Goal: Navigation & Orientation: Find specific page/section

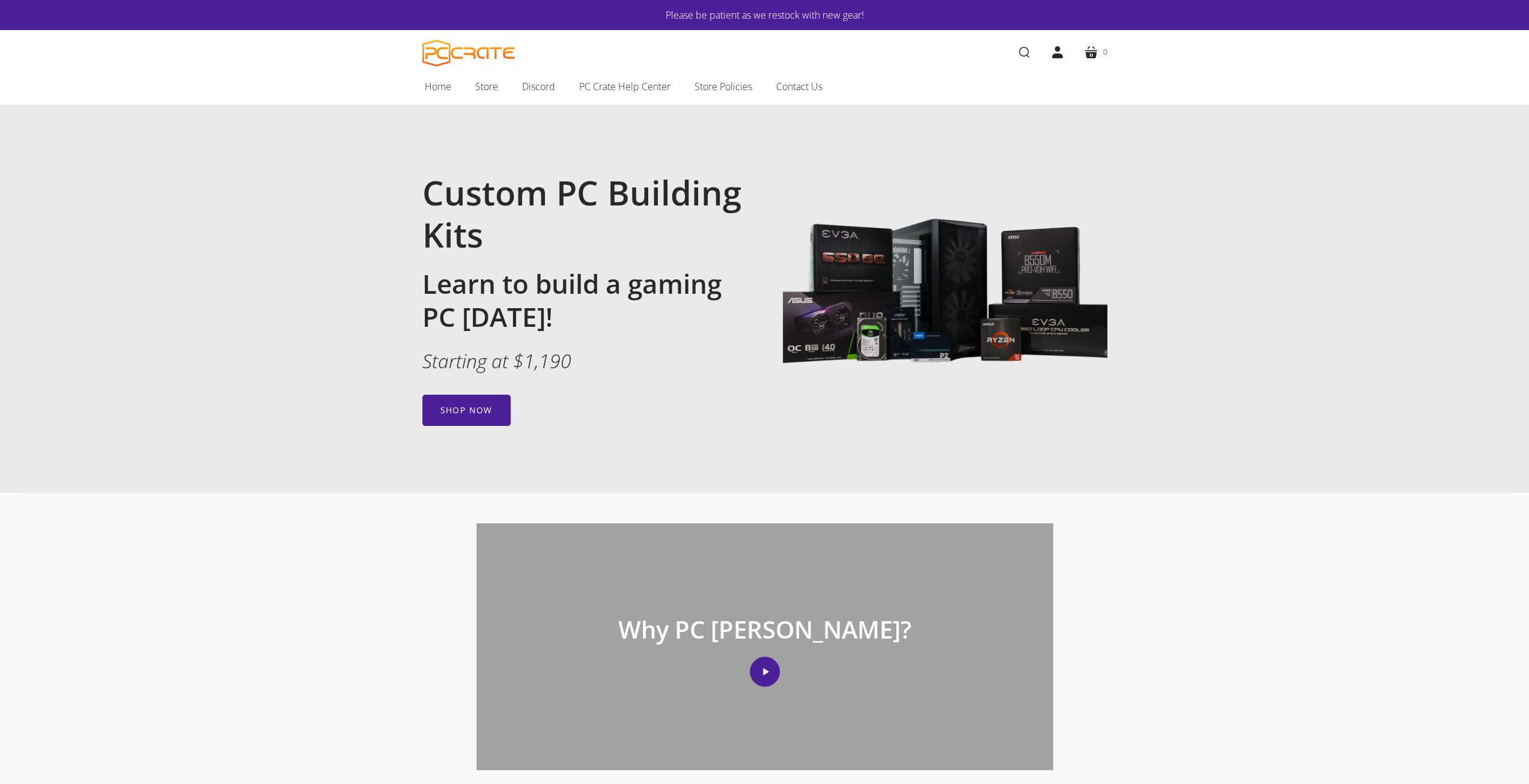
click at [1367, 593] on div "Why PC Crate? Play video" at bounding box center [764, 646] width 1529 height 307
click at [488, 88] on span "Store" at bounding box center [486, 86] width 23 height 16
click at [489, 408] on link "Shop now" at bounding box center [467, 410] width 88 height 31
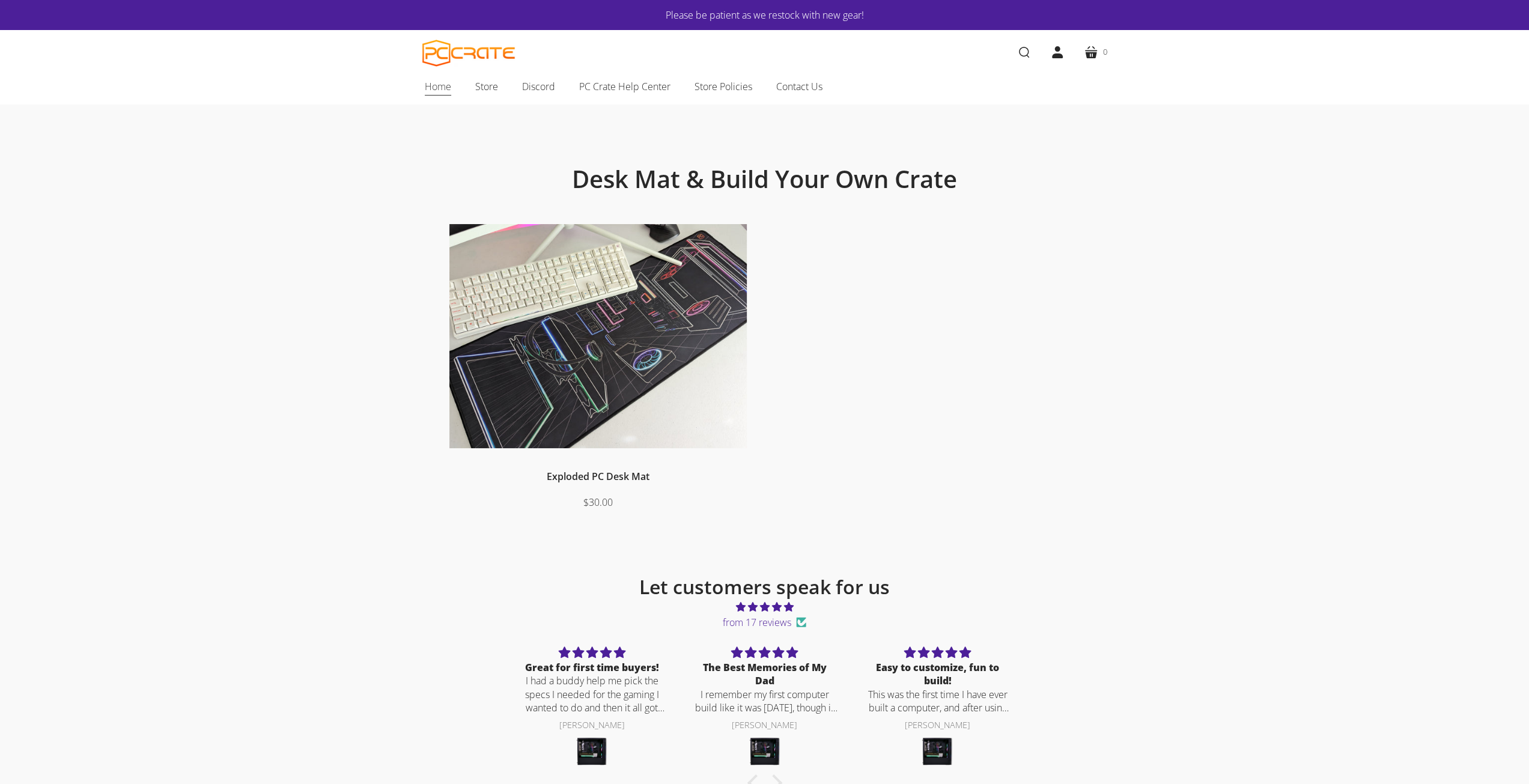
click at [438, 90] on span "Home" at bounding box center [438, 86] width 27 height 16
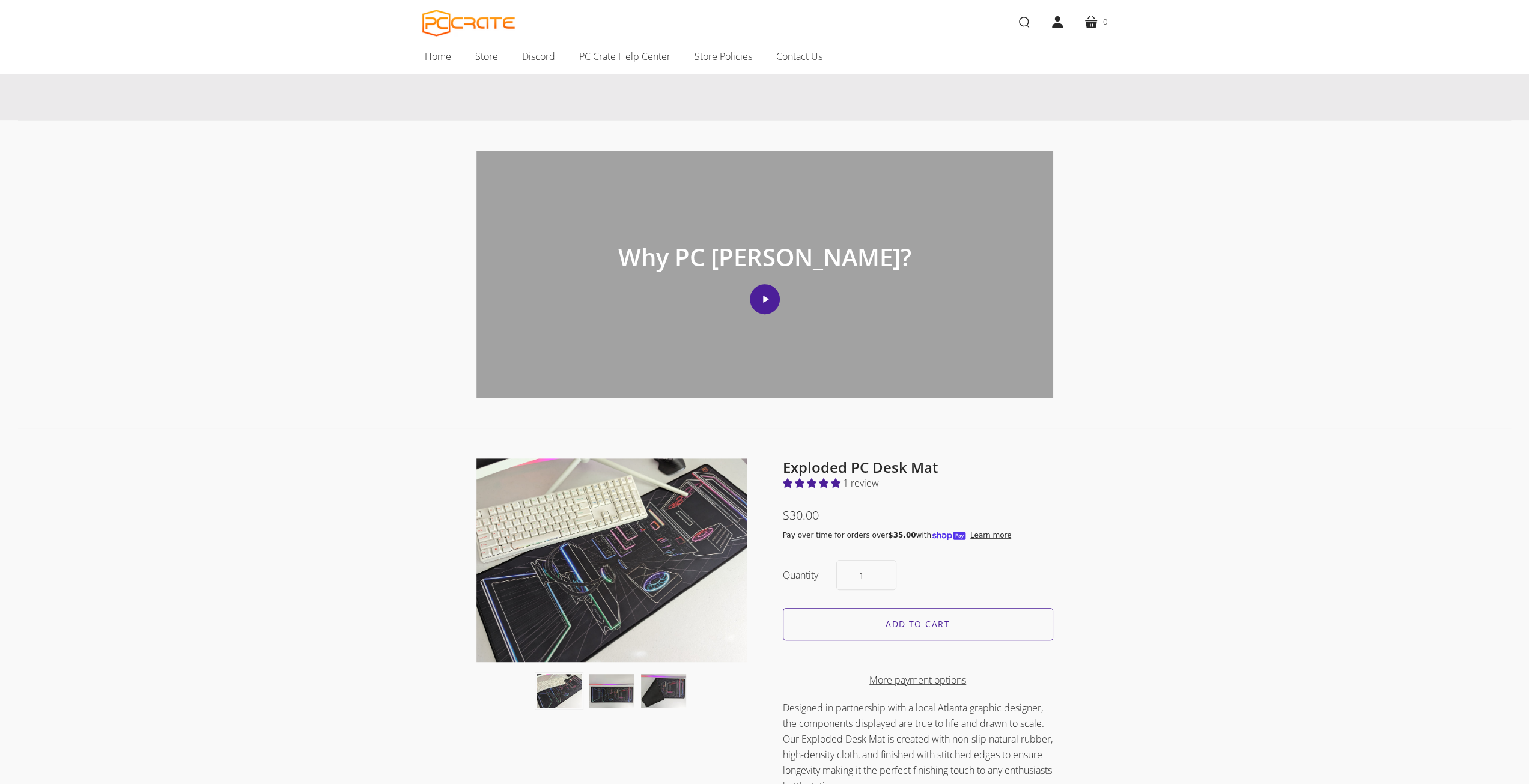
scroll to position [12, 0]
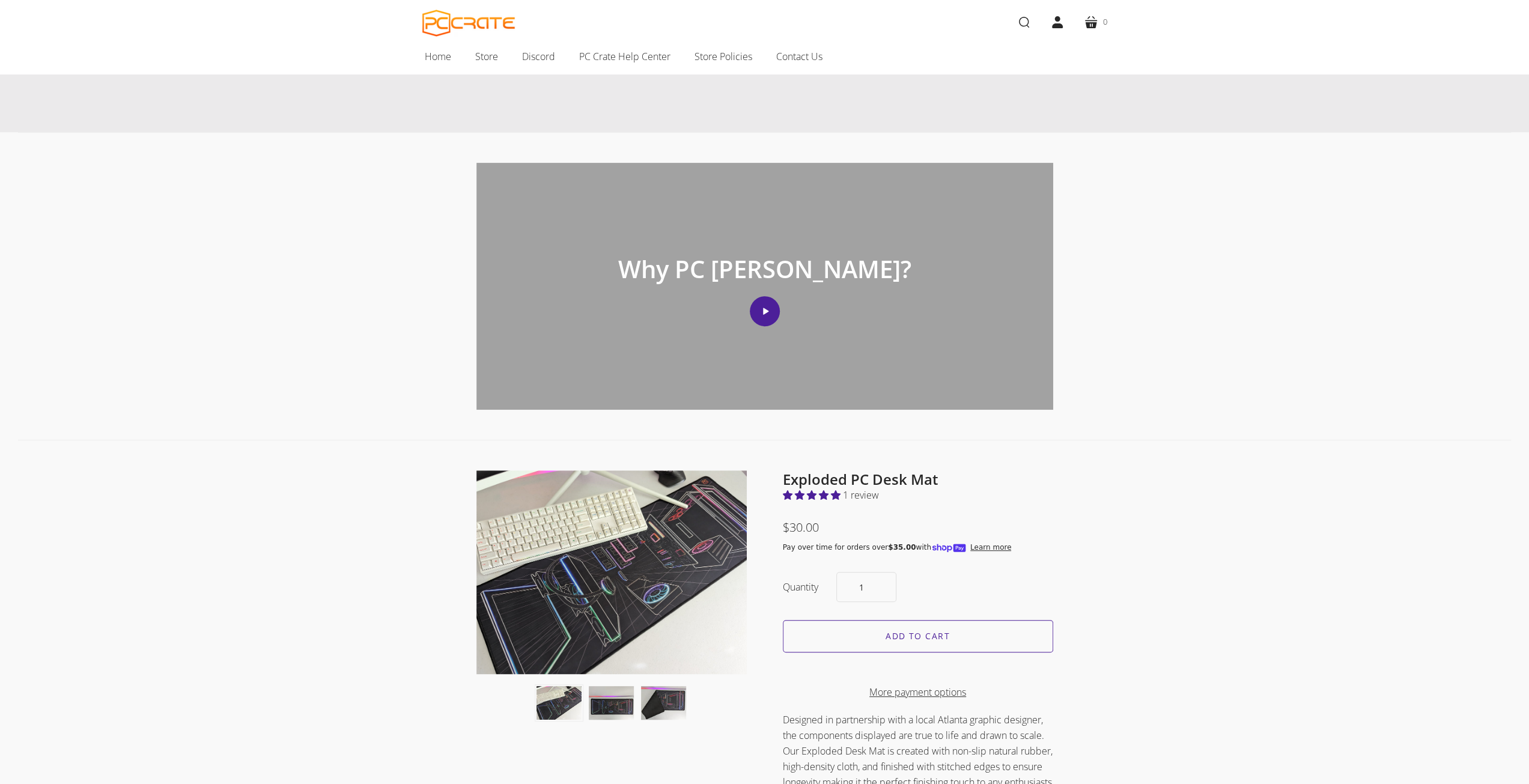
scroll to position [661, 0]
